Goal: Task Accomplishment & Management: Manage account settings

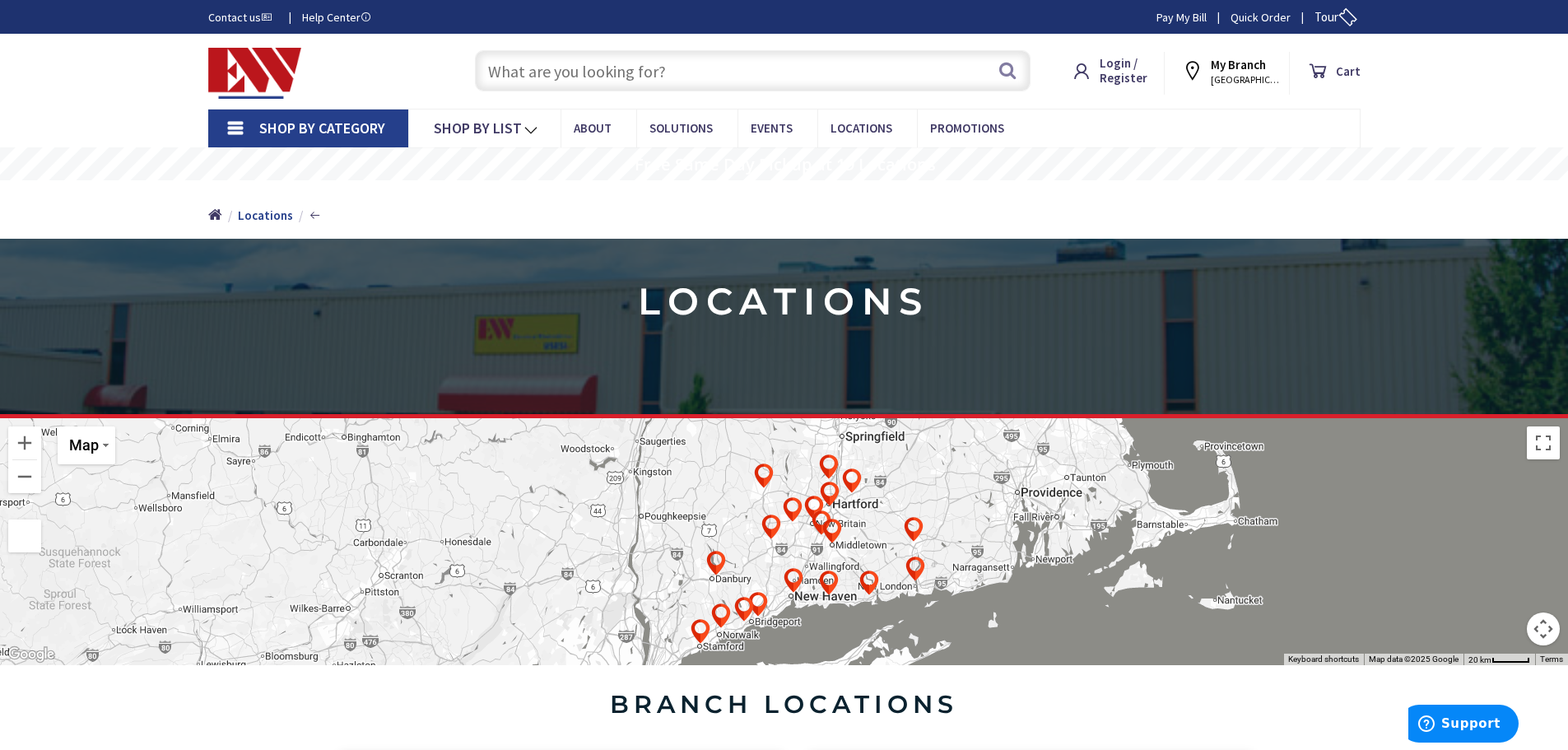
click at [240, 74] on img at bounding box center [255, 73] width 94 height 51
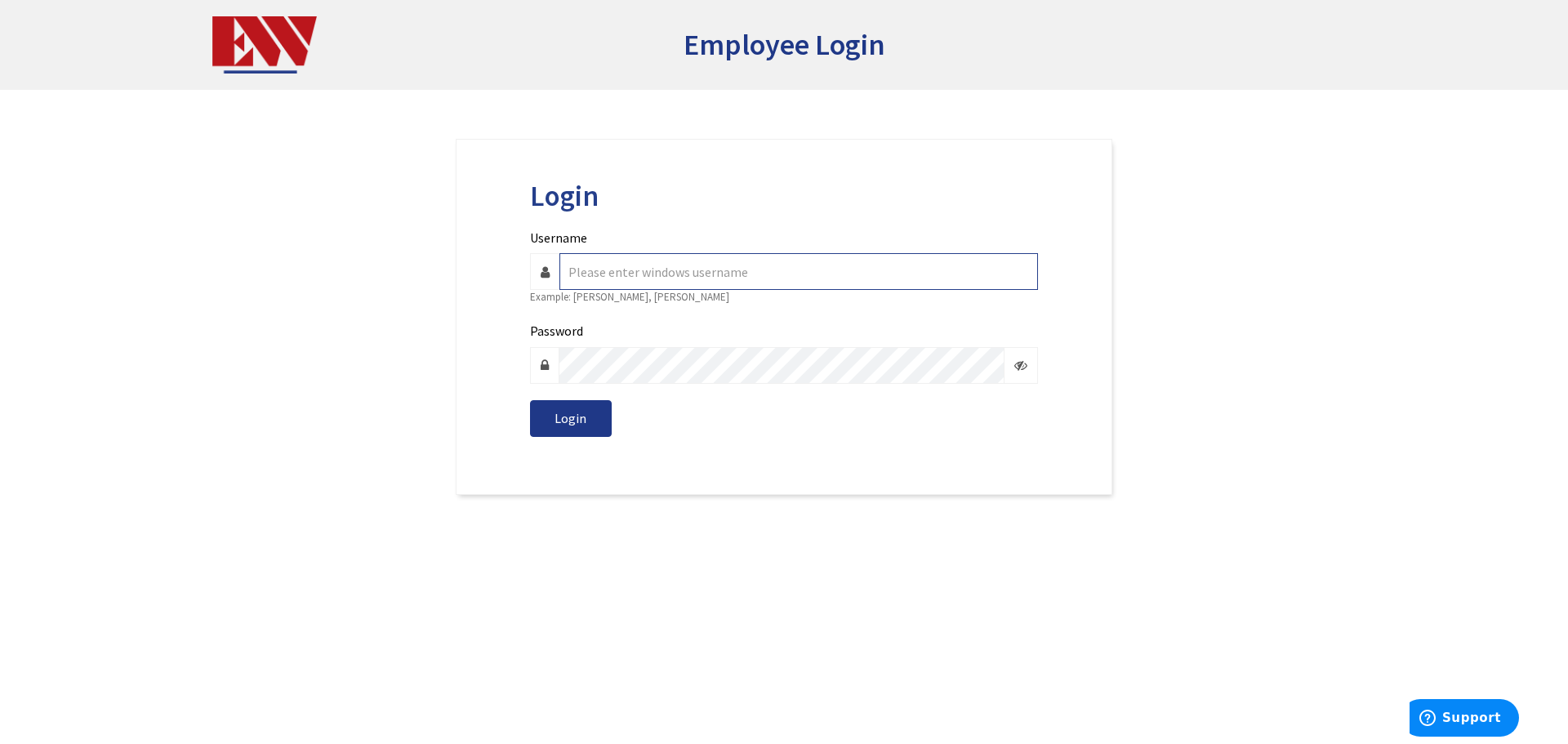
click at [769, 276] on input "Username" at bounding box center [799, 271] width 479 height 37
type input "c.poppe"
click at [530, 400] on button "Login" at bounding box center [571, 418] width 82 height 37
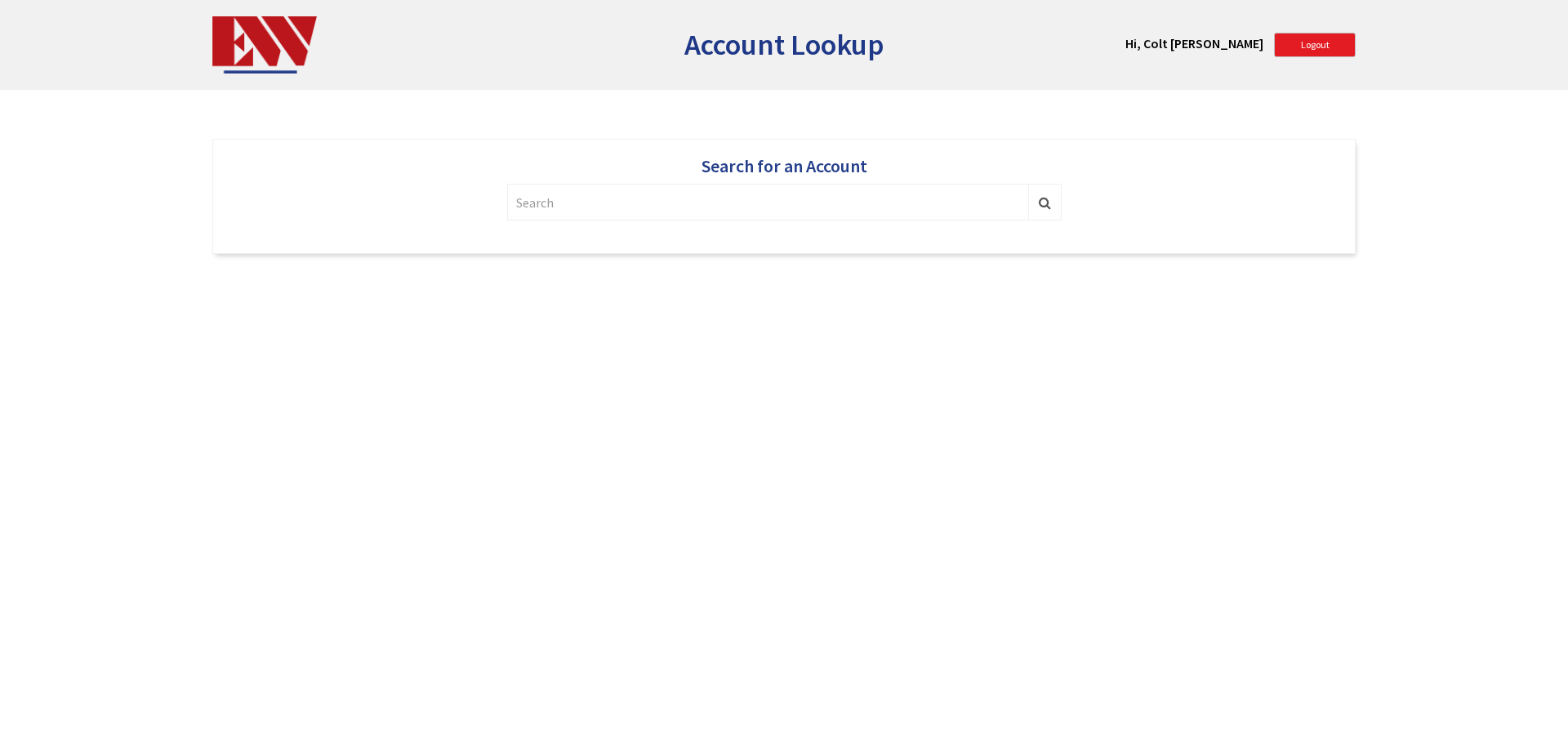
click at [774, 193] on input "text" at bounding box center [768, 202] width 522 height 37
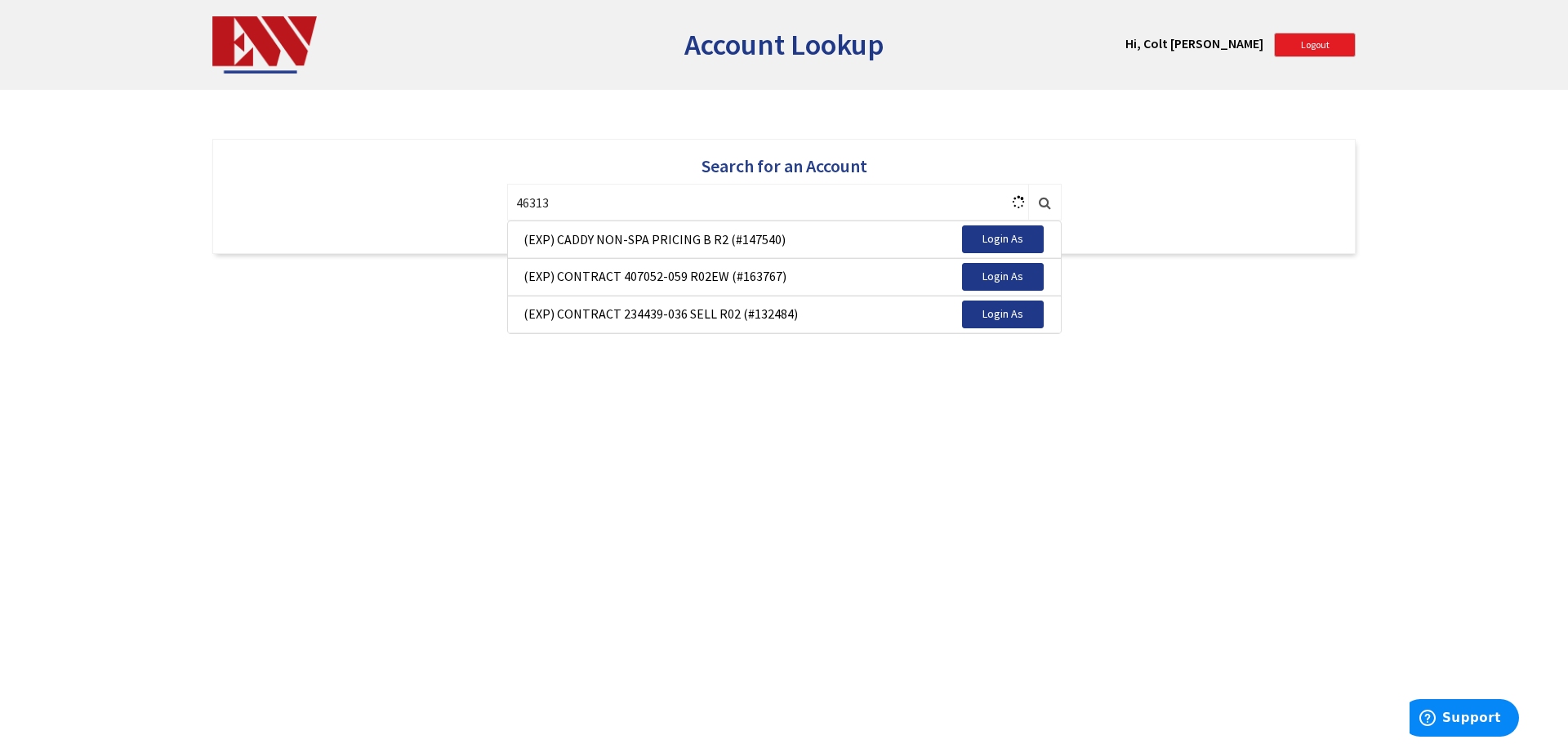
type input "463139"
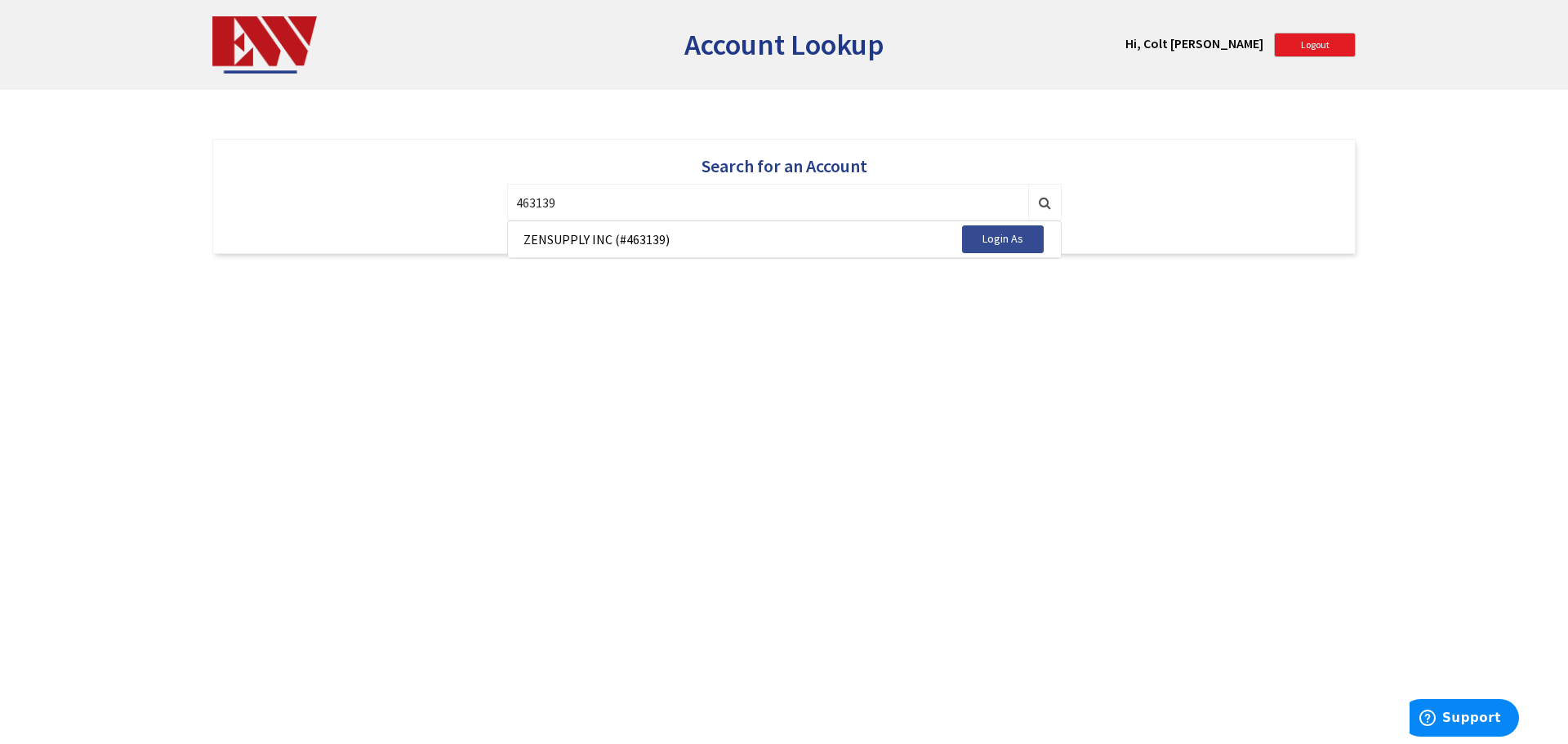
click at [1004, 247] on button "Login As" at bounding box center [1002, 239] width 82 height 28
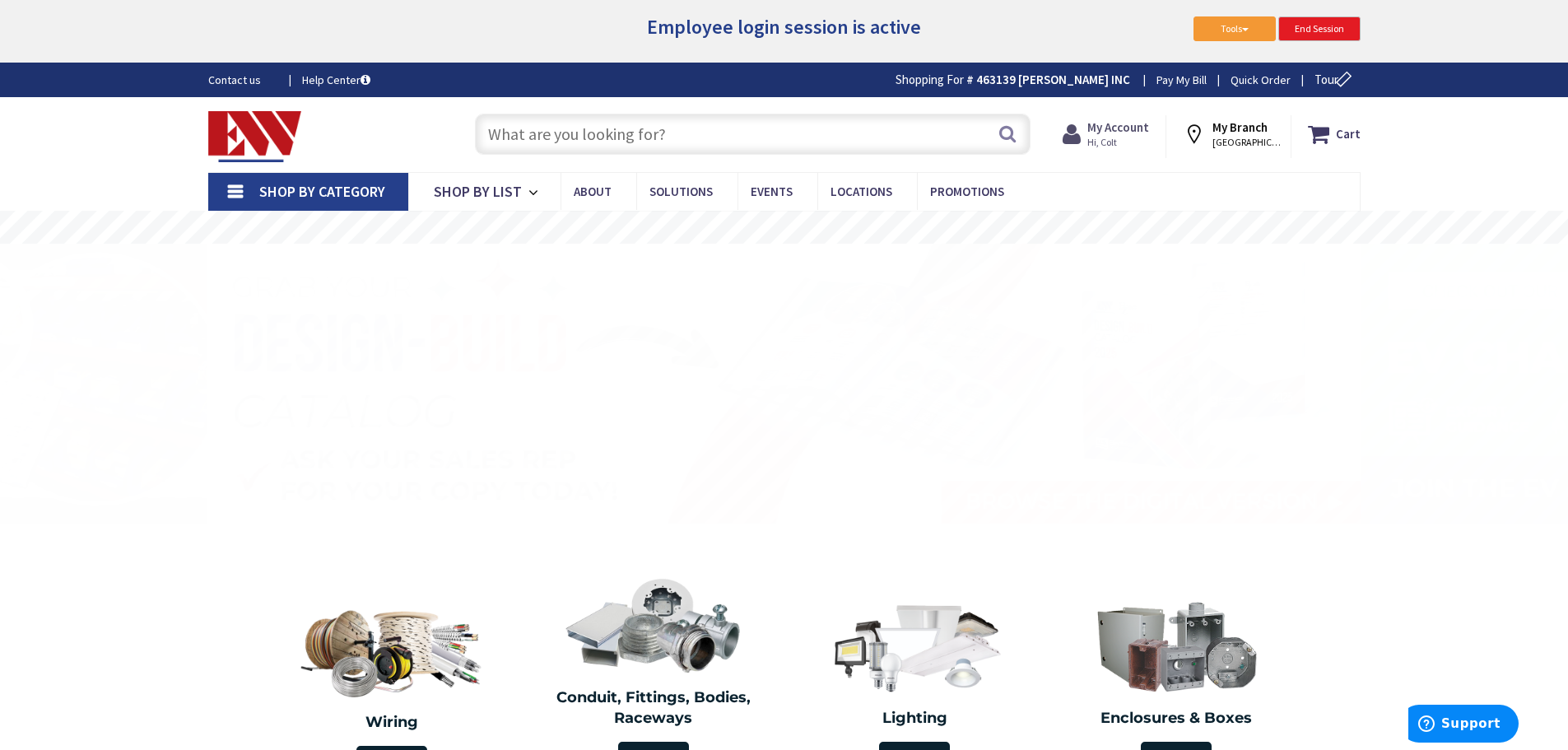
click at [1115, 142] on span "Hi, Colt" at bounding box center [1118, 141] width 62 height 13
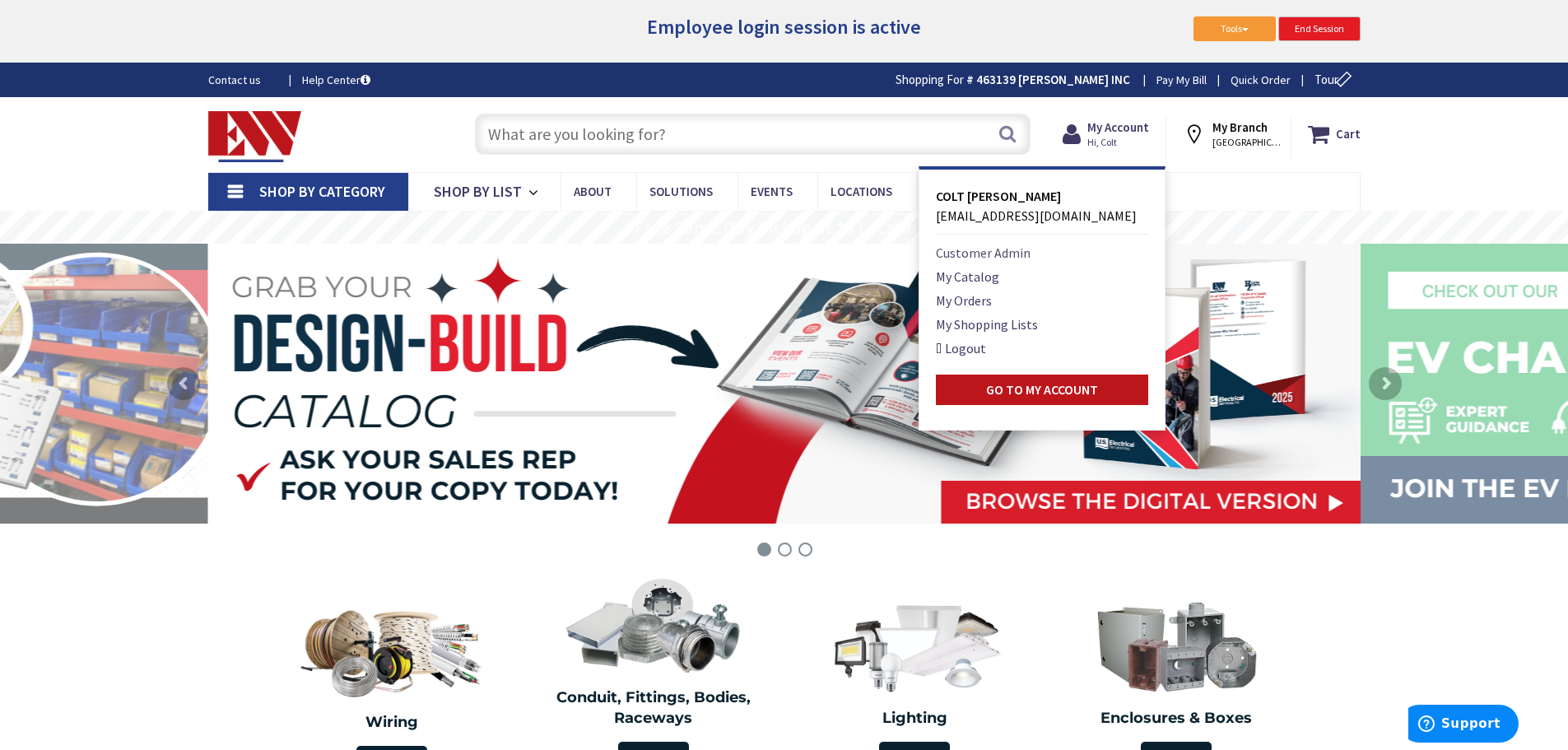
click at [986, 249] on link "Customer Admin" at bounding box center [982, 253] width 95 height 20
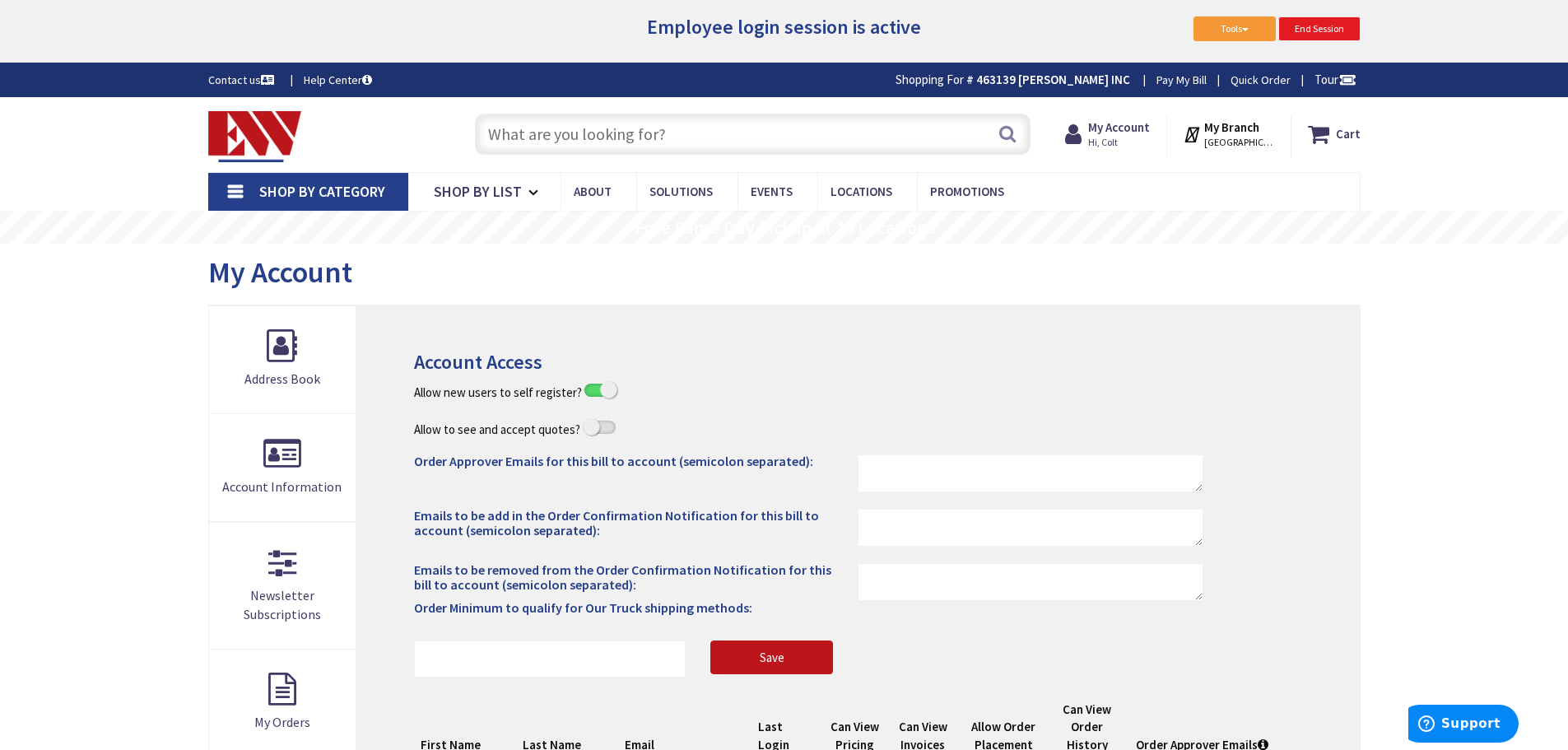
click at [1336, 37] on link "End Session" at bounding box center [1319, 29] width 82 height 24
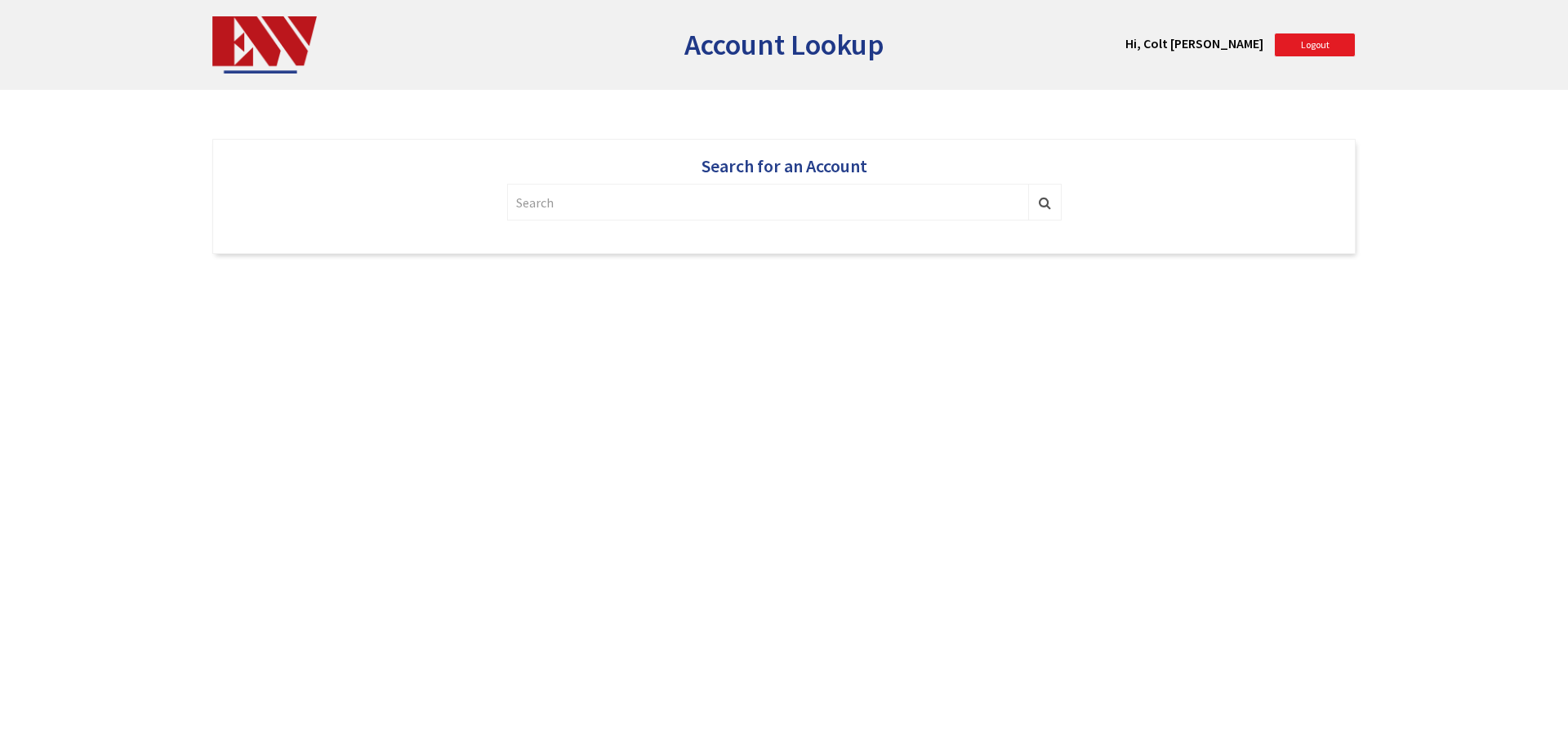
click at [1285, 36] on link "Logout" at bounding box center [1315, 45] width 82 height 24
